Goal: Task Accomplishment & Management: Manage account settings

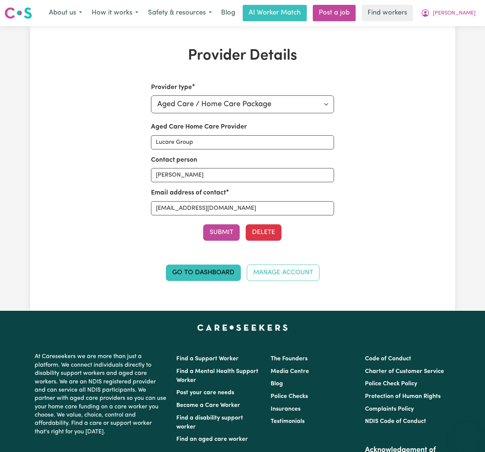
select select "AGED_HOME_CARE"
click at [464, 11] on span "[PERSON_NAME]" at bounding box center [454, 13] width 43 height 8
click at [466, 39] on link "Logout" at bounding box center [450, 43] width 59 height 14
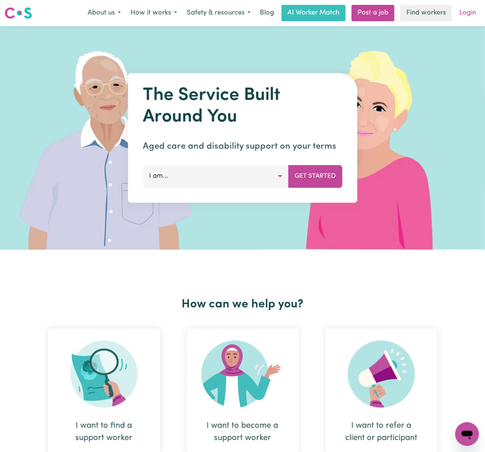
click at [474, 14] on link "Login" at bounding box center [468, 13] width 26 height 16
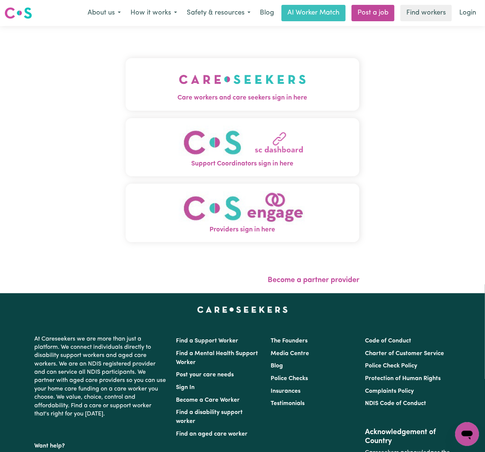
click at [239, 81] on img "Care workers and care seekers sign in here" at bounding box center [242, 80] width 127 height 28
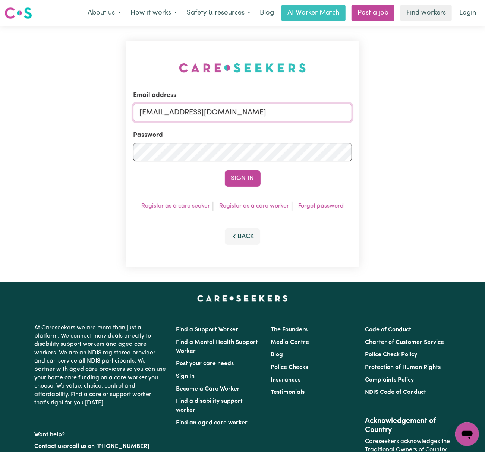
click at [187, 108] on input "[EMAIL_ADDRESS][DOMAIN_NAME]" at bounding box center [242, 113] width 219 height 18
drag, startPoint x: 221, startPoint y: 109, endPoint x: 227, endPoint y: 117, distance: 10.4
click at [221, 109] on input "[EMAIL_ADDRESS][DOMAIN_NAME]" at bounding box center [242, 113] width 219 height 18
drag, startPoint x: 194, startPoint y: 115, endPoint x: 571, endPoint y: 101, distance: 377.6
click at [485, 101] on html "Menu About us How it works Safety & resources Blog AI Worker Match Post a job F…" at bounding box center [242, 301] width 485 height 603
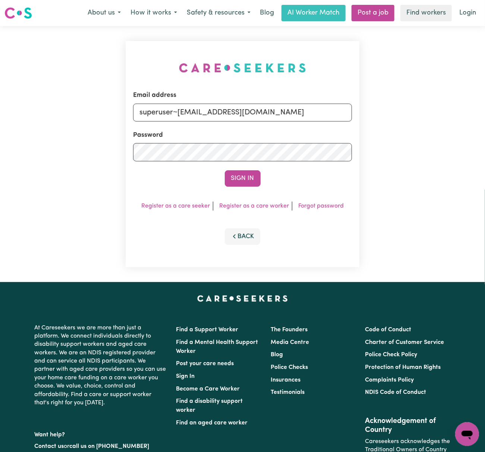
type input "superuser~[EMAIL_ADDRESS][DOMAIN_NAME]"
click at [225, 170] on button "Sign In" at bounding box center [243, 178] width 36 height 16
